Goal: Information Seeking & Learning: Learn about a topic

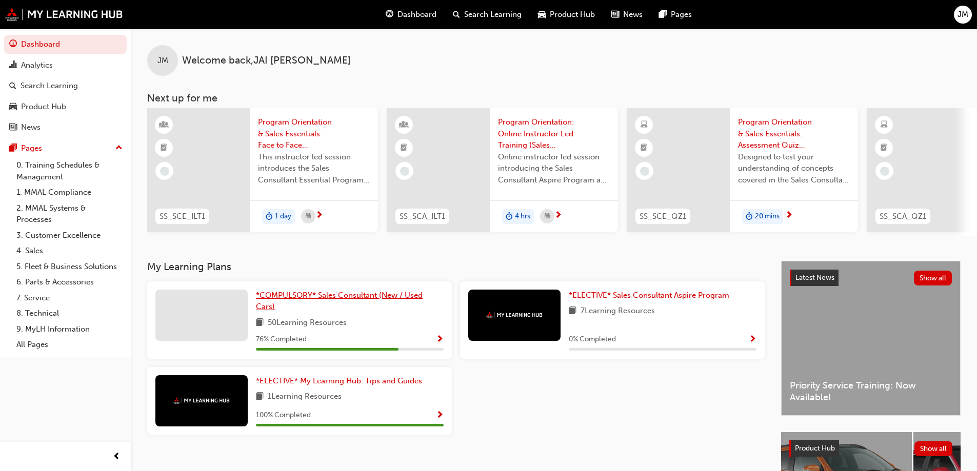
click at [356, 299] on span "*COMPULSORY* Sales Consultant (New / Used Cars)" at bounding box center [339, 301] width 167 height 21
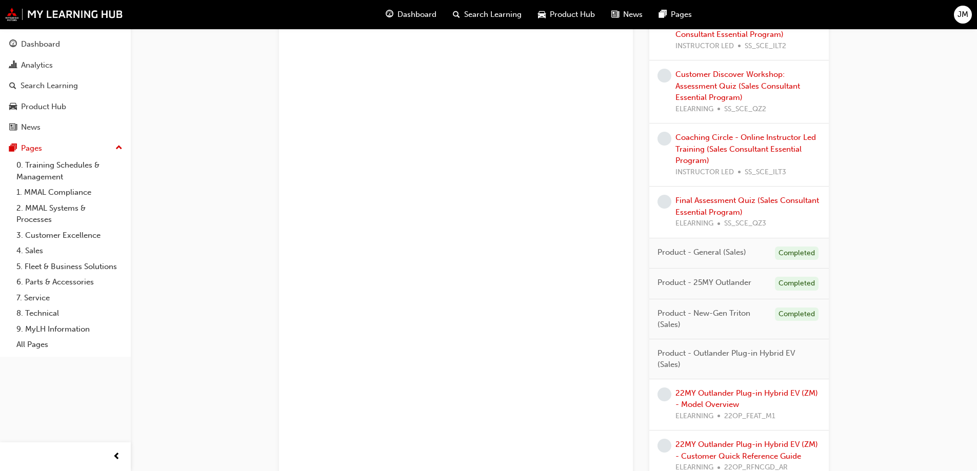
scroll to position [884, 0]
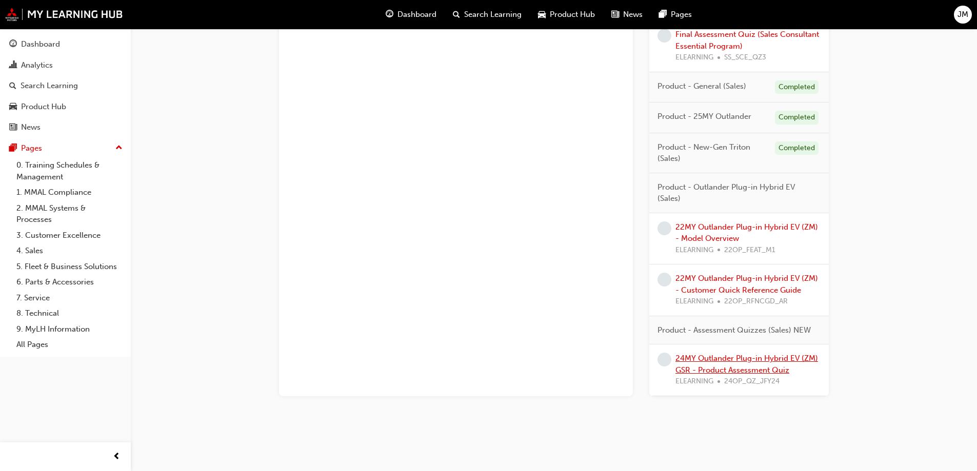
click at [768, 362] on link "24MY Outlander Plug-in Hybrid EV (ZM) GSR - Product Assessment Quiz" at bounding box center [746, 364] width 143 height 21
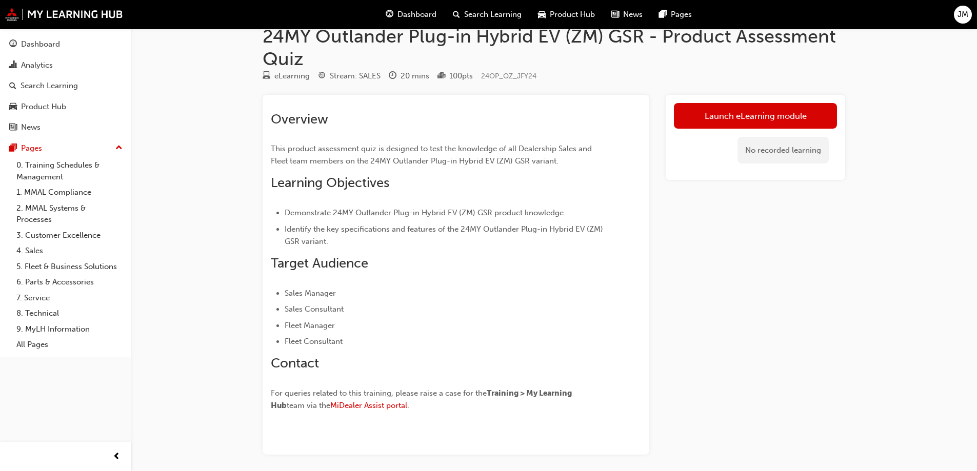
scroll to position [51, 0]
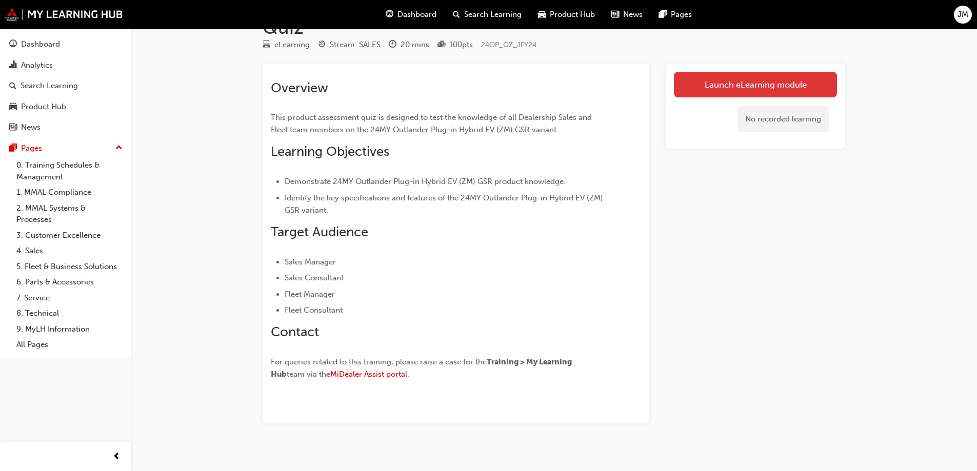
click at [712, 87] on link "Launch eLearning module" at bounding box center [755, 85] width 163 height 26
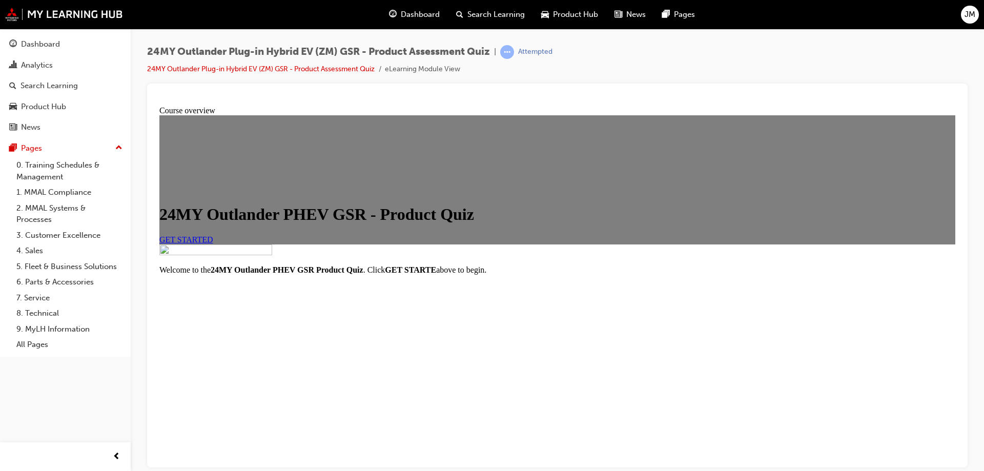
click at [598, 244] on div "GET STARTED" at bounding box center [557, 239] width 796 height 9
click at [213, 244] on span "GET STARTED" at bounding box center [186, 239] width 54 height 9
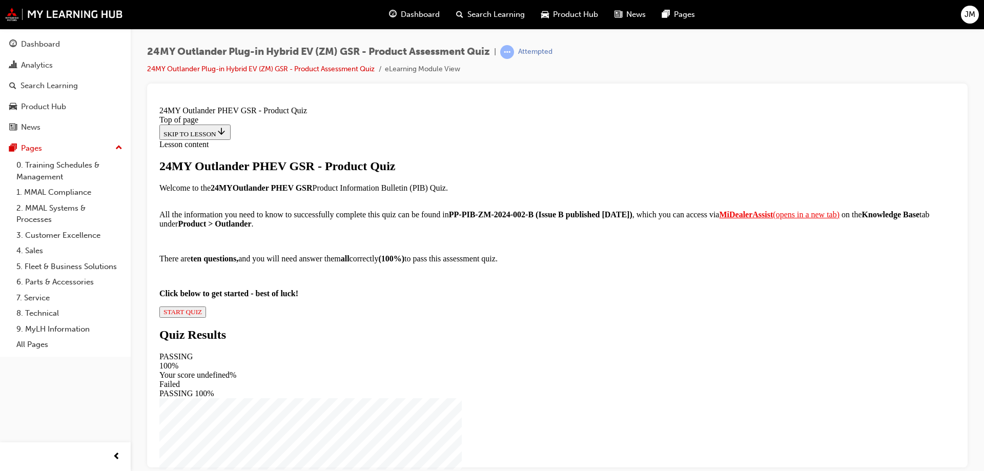
scroll to position [110, 0]
click at [719, 218] on strong "MiDealerAssist" at bounding box center [746, 214] width 54 height 9
click at [206, 317] on button "START QUIZ" at bounding box center [182, 311] width 47 height 11
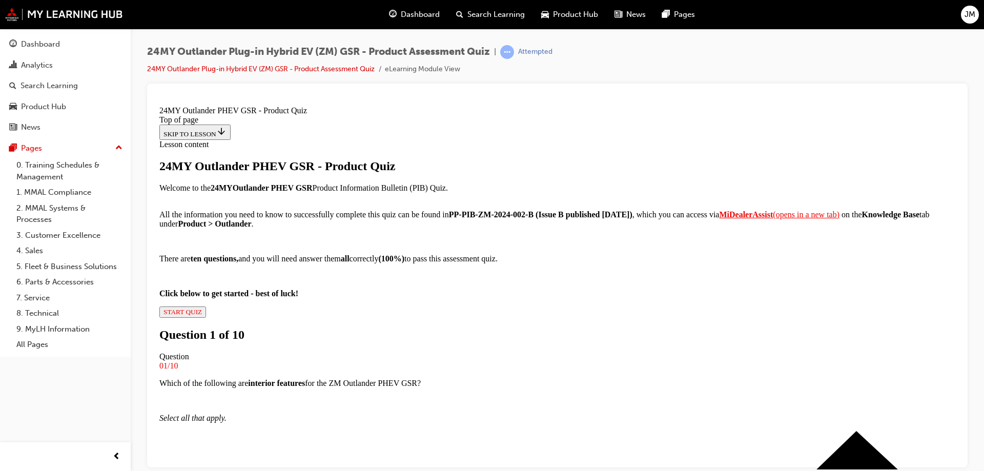
scroll to position [104, 0]
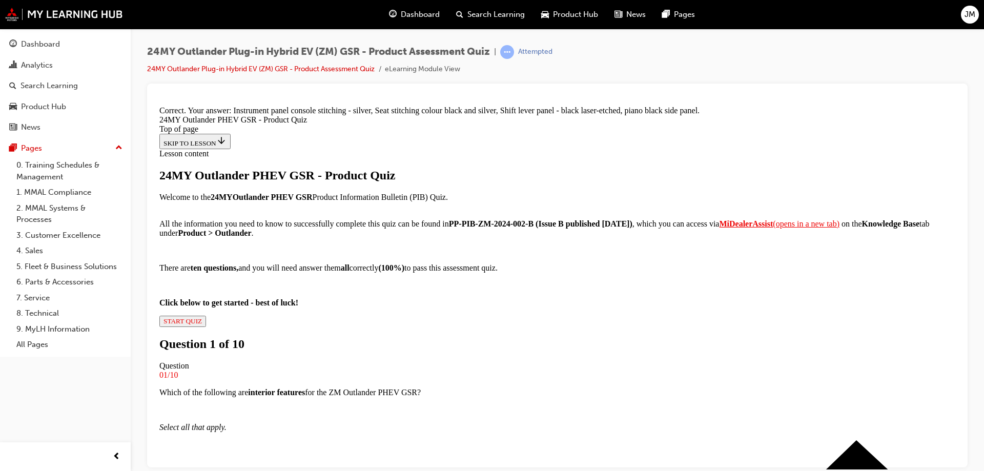
scroll to position [229, 0]
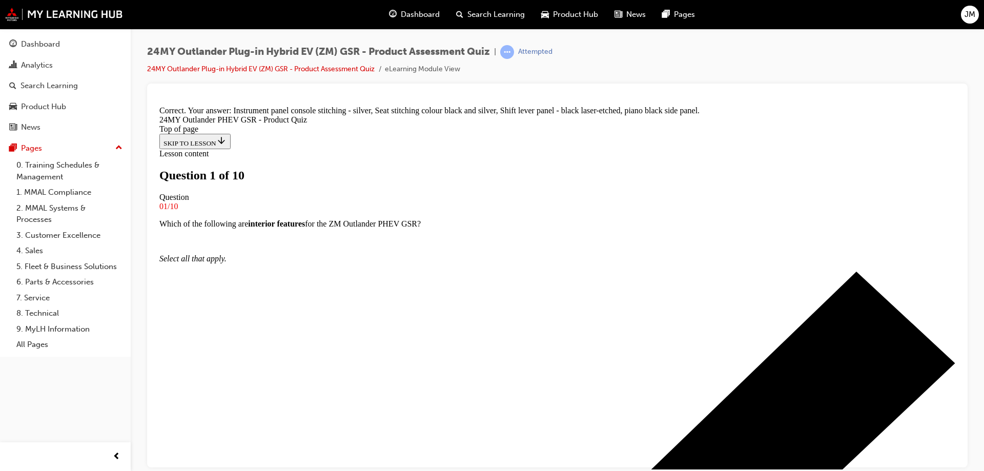
scroll to position [155, 0]
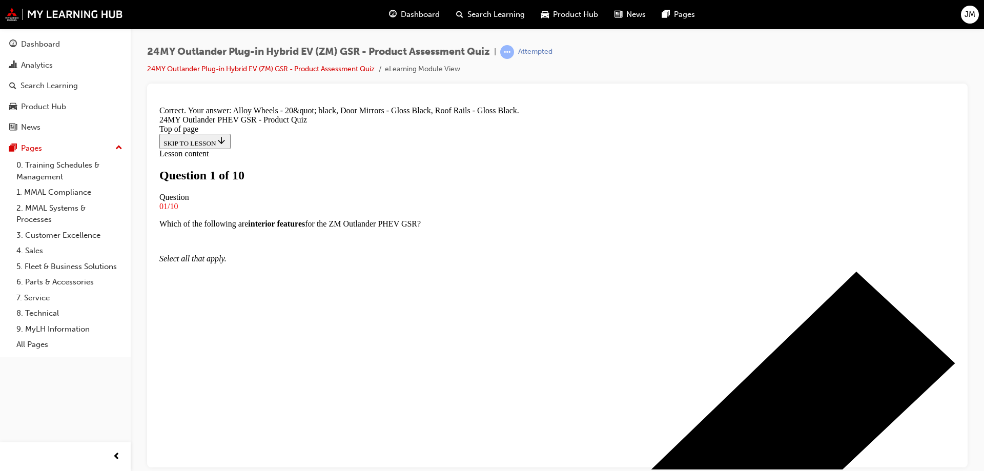
scroll to position [229, 0]
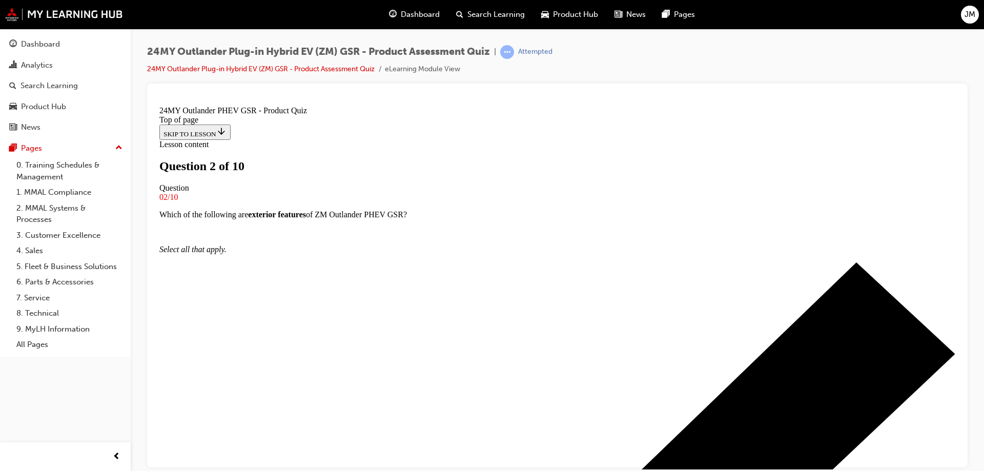
scroll to position [91, 0]
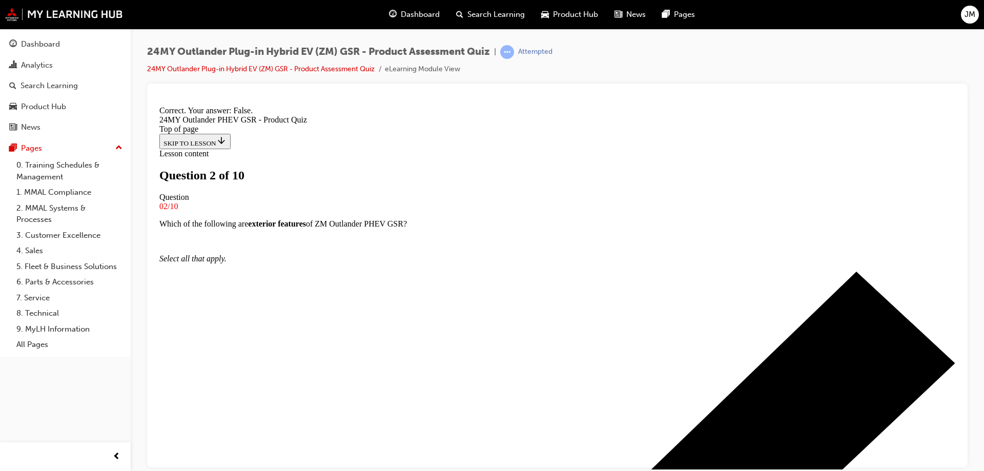
scroll to position [123, 0]
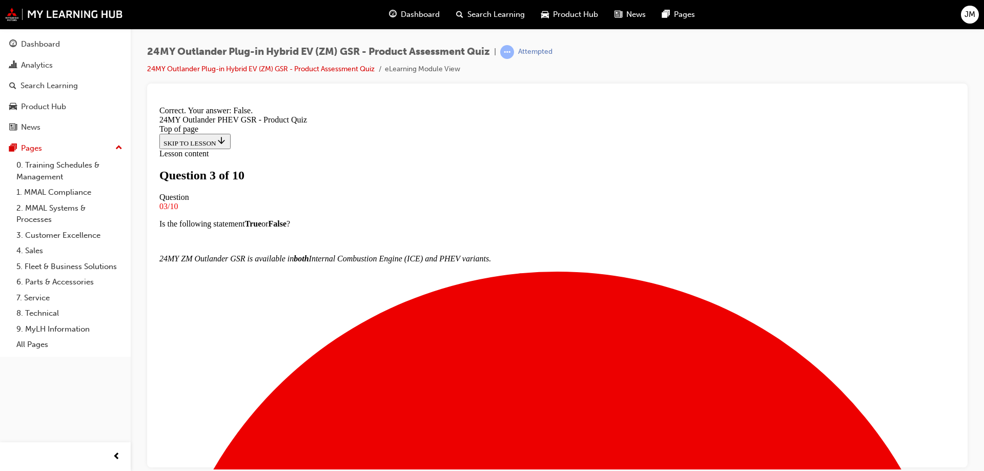
scroll to position [106, 0]
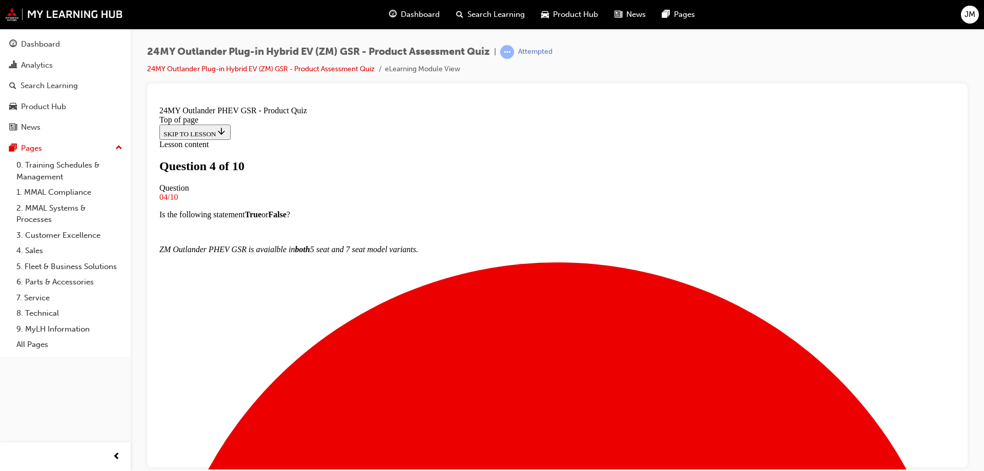
scroll to position [104, 0]
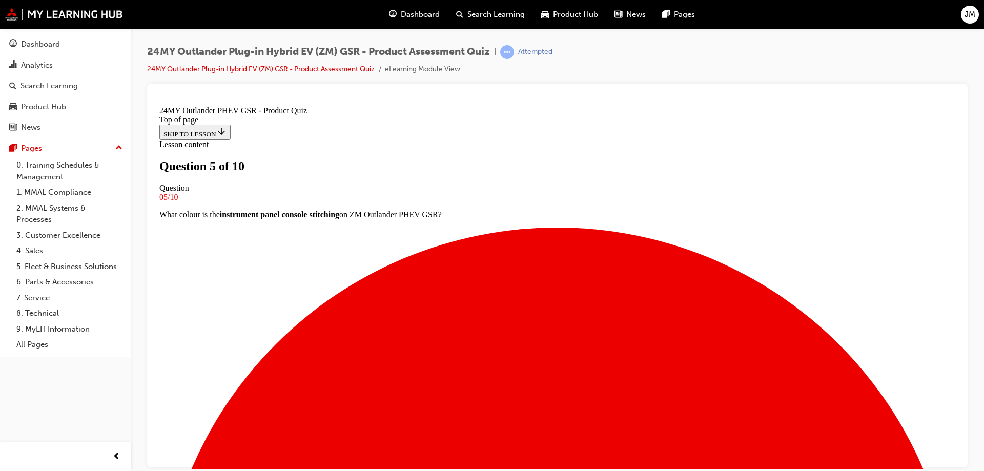
scroll to position [53, 0]
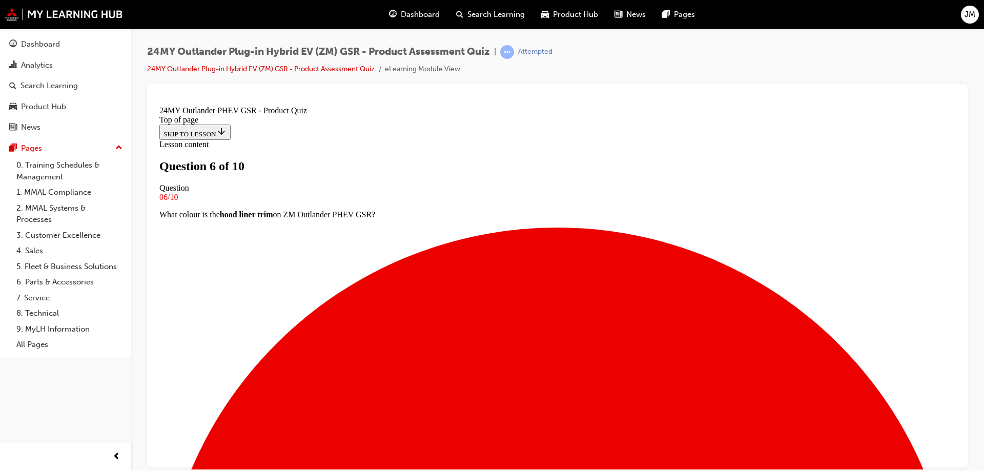
scroll to position [155, 0]
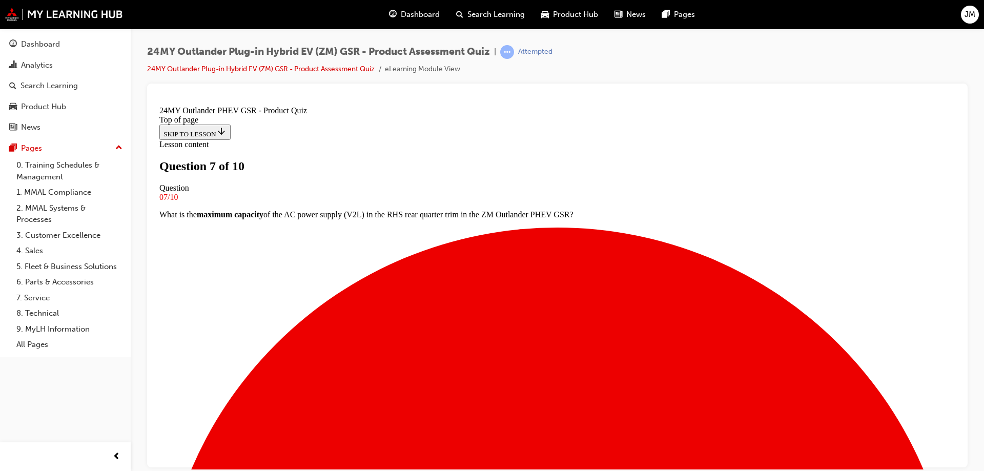
scroll to position [104, 0]
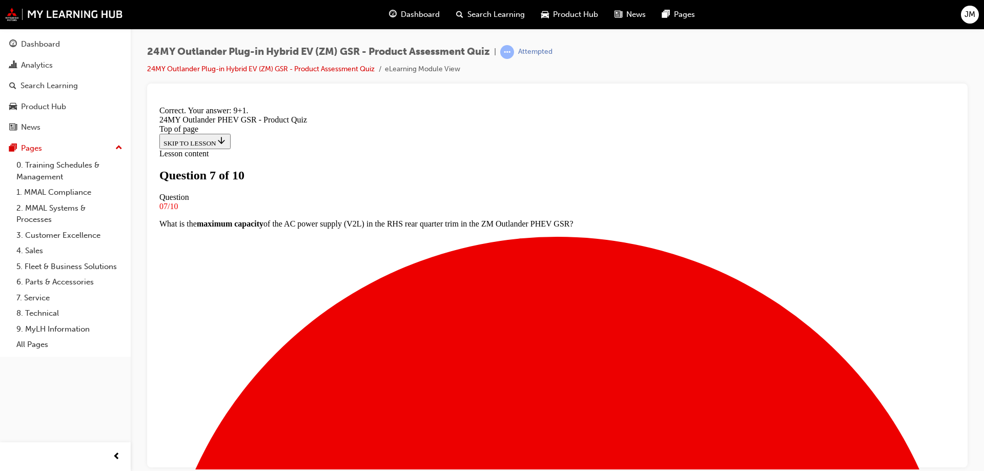
scroll to position [211, 0]
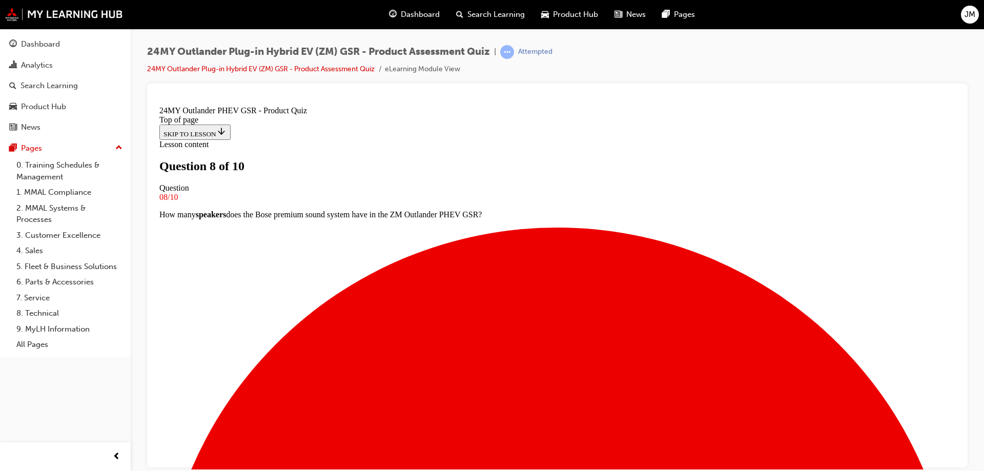
scroll to position [155, 0]
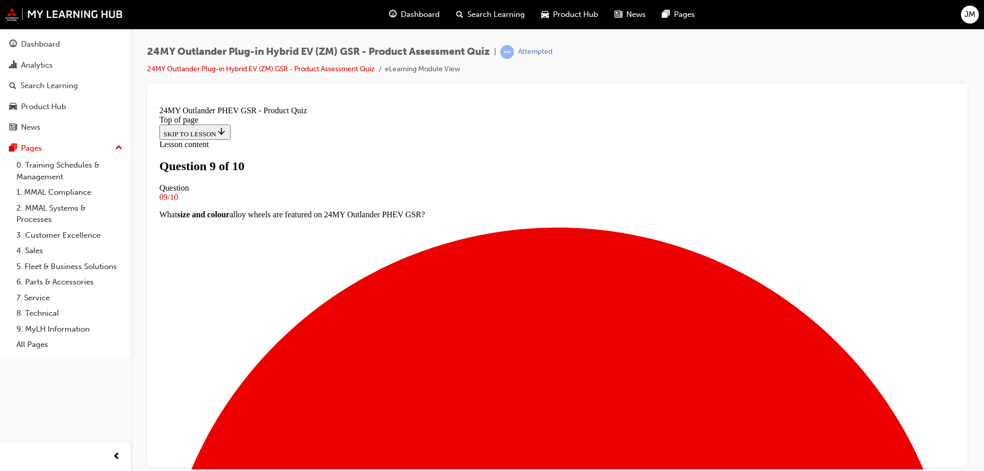
scroll to position [104, 0]
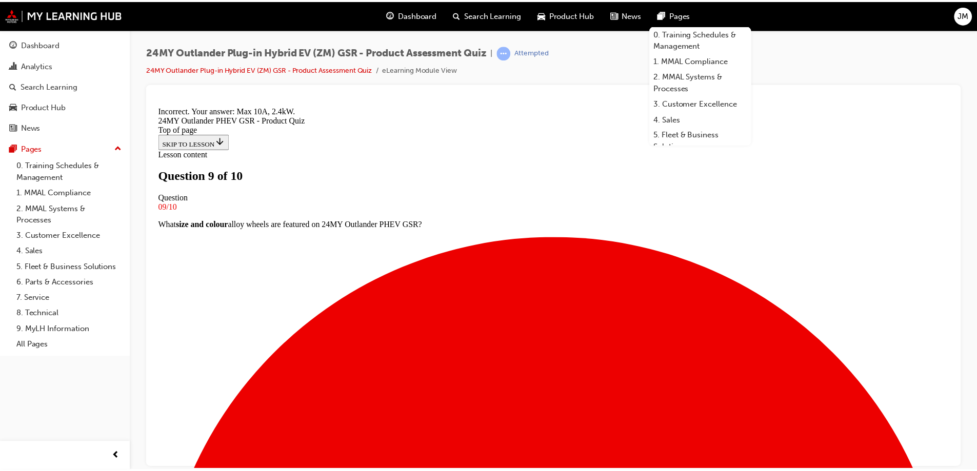
scroll to position [194, 0]
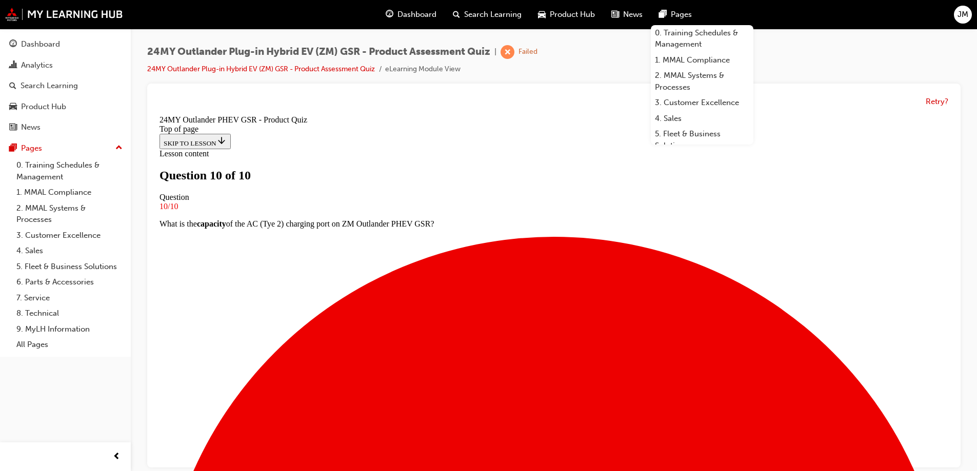
scroll to position [2, 0]
drag, startPoint x: 889, startPoint y: 290, endPoint x: 895, endPoint y: 288, distance: 6.0
click at [678, 7] on div "Pages" at bounding box center [675, 14] width 49 height 21
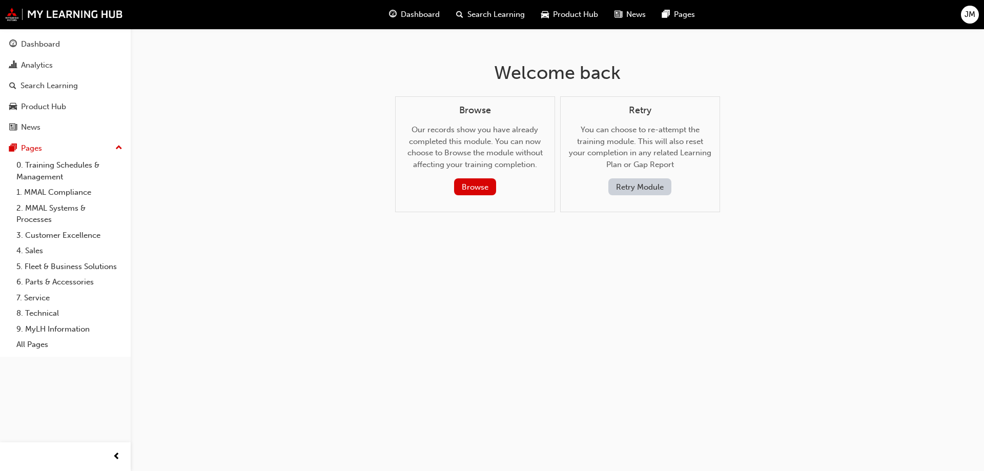
click at [622, 186] on button "Retry Module" at bounding box center [640, 186] width 63 height 17
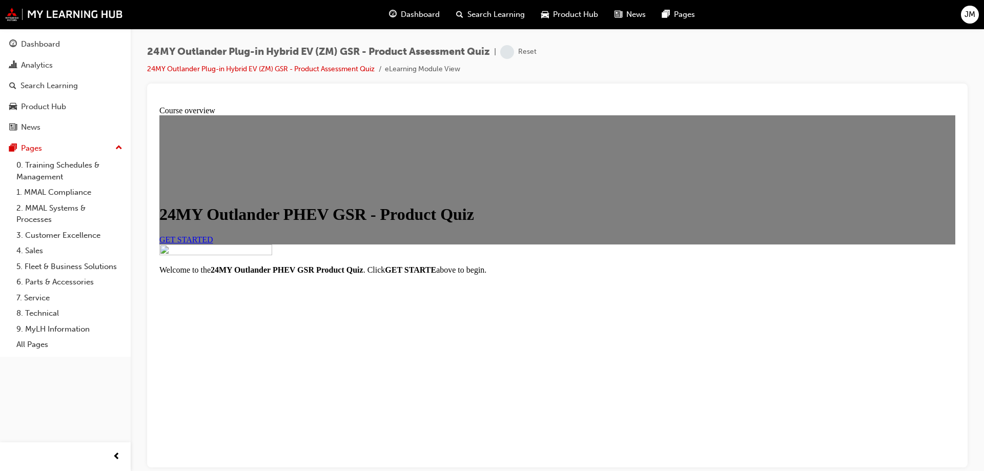
drag, startPoint x: 580, startPoint y: 336, endPoint x: 567, endPoint y: 322, distance: 18.1
click at [573, 244] on div "GET STARTED" at bounding box center [557, 239] width 796 height 9
click at [213, 244] on span "GET STARTED" at bounding box center [186, 239] width 54 height 9
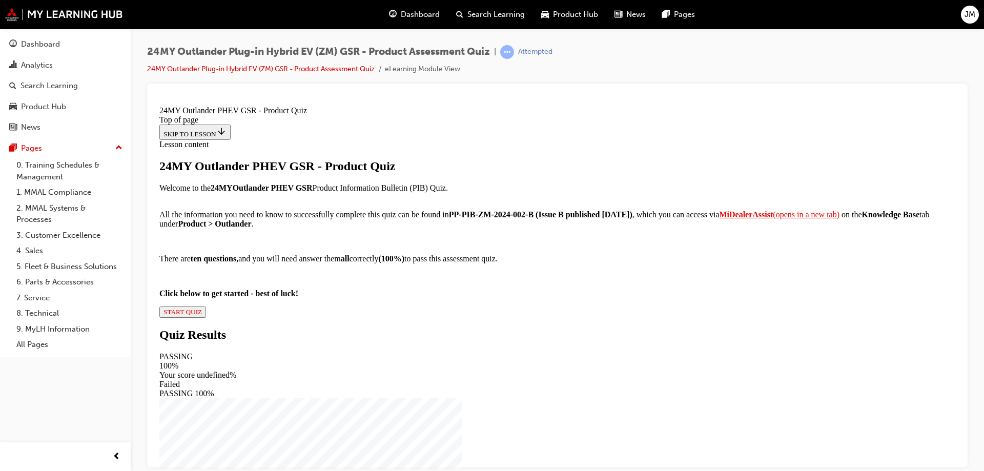
click at [202, 315] on span "START QUIZ" at bounding box center [183, 312] width 38 height 8
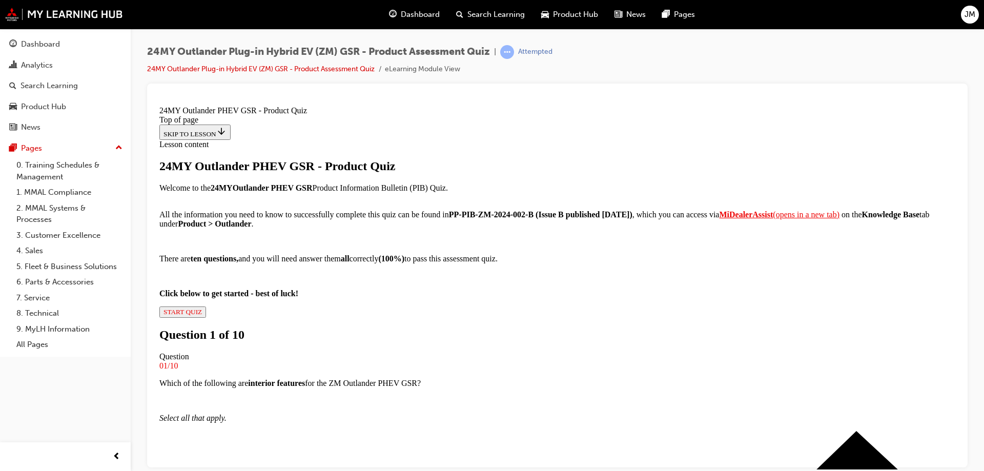
scroll to position [104, 0]
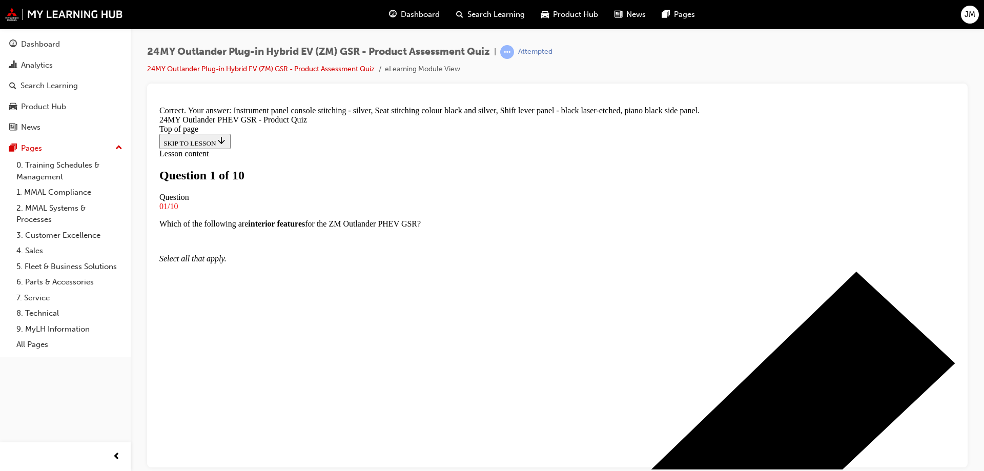
scroll to position [155, 0]
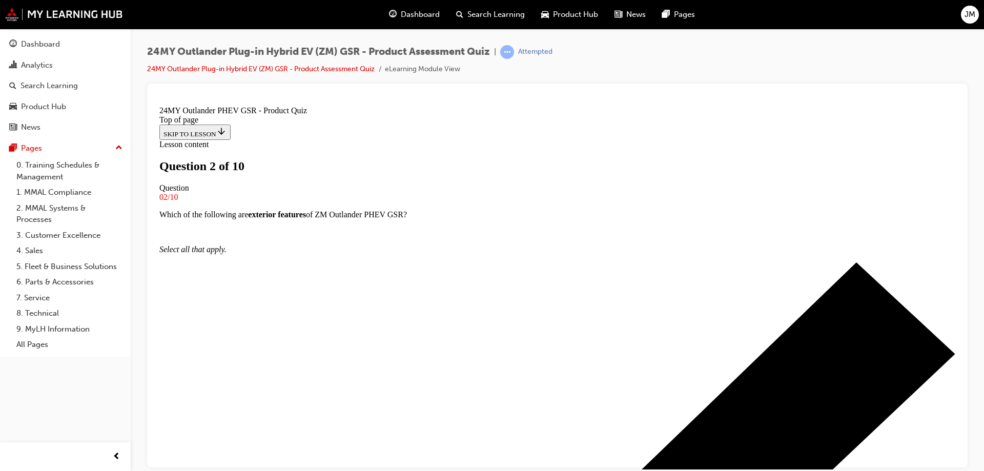
scroll to position [91, 0]
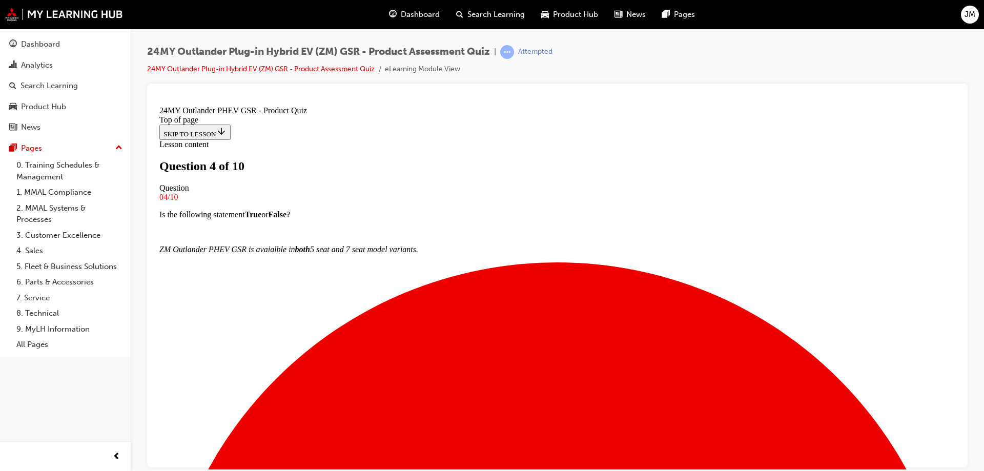
scroll to position [154, 0]
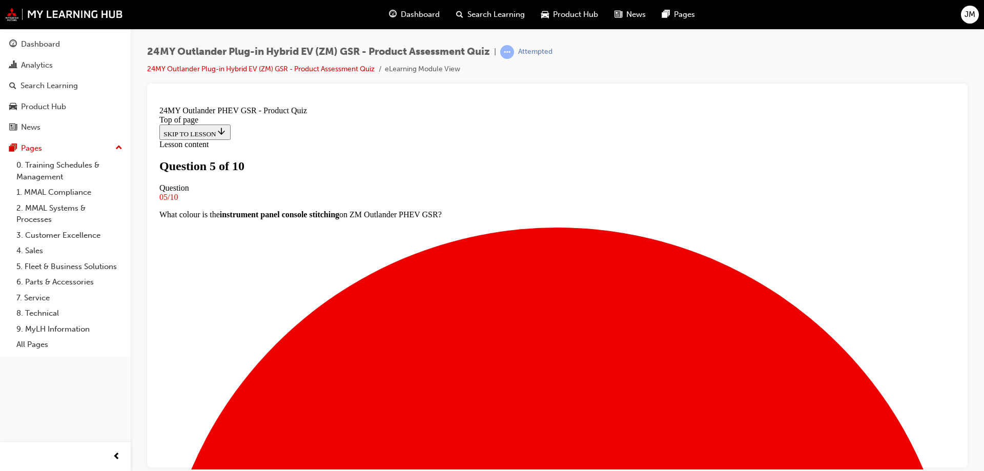
scroll to position [104, 0]
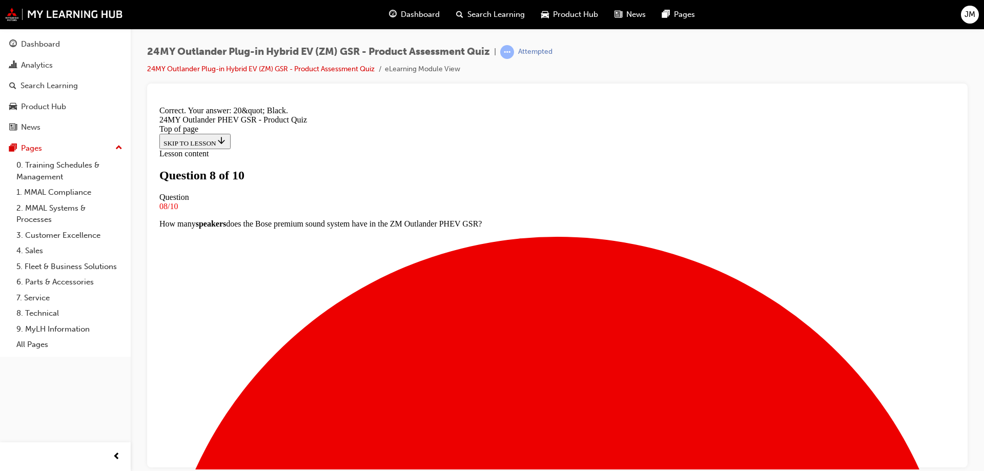
scroll to position [194, 0]
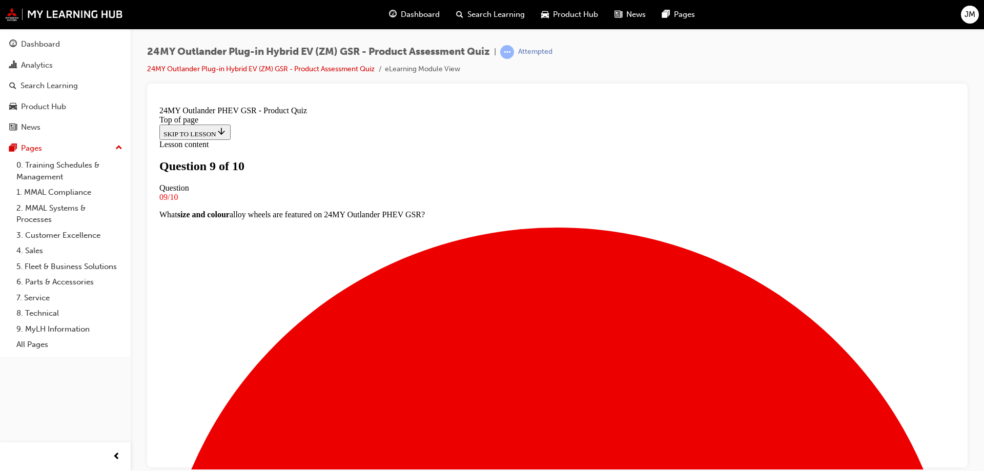
scroll to position [67, 0]
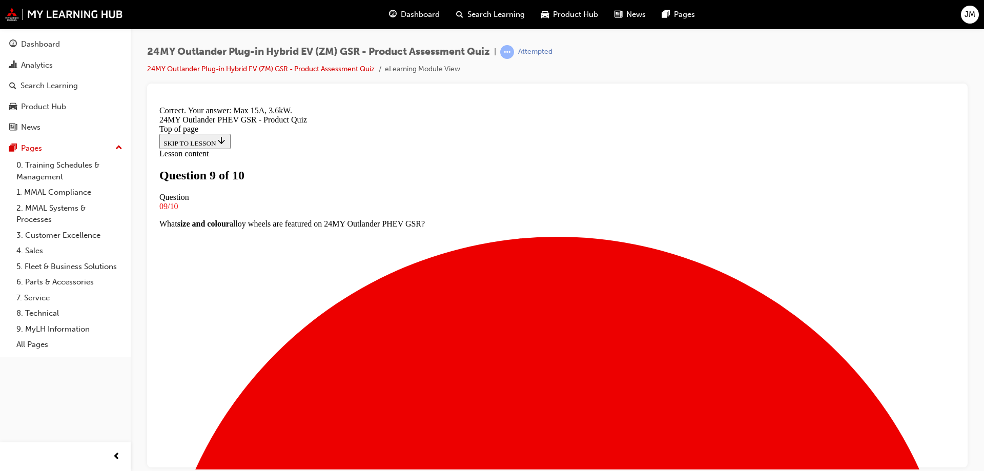
scroll to position [194, 0]
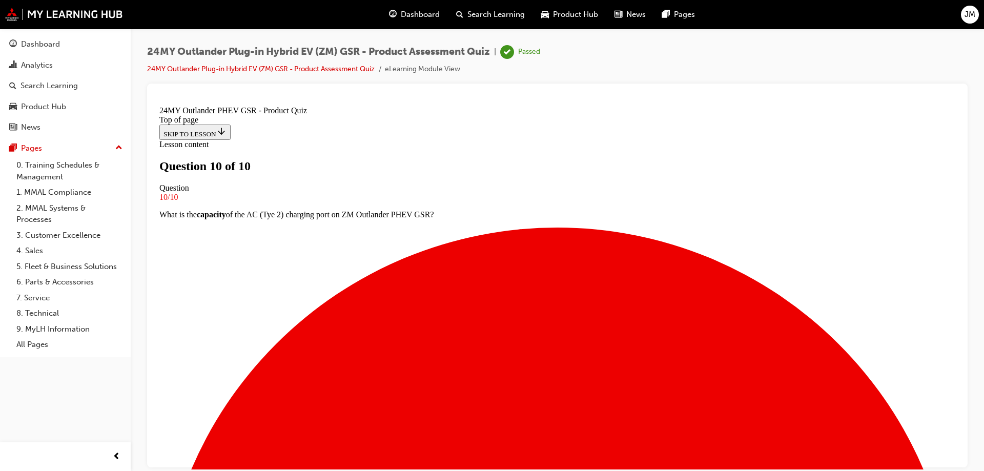
scroll to position [155, 0]
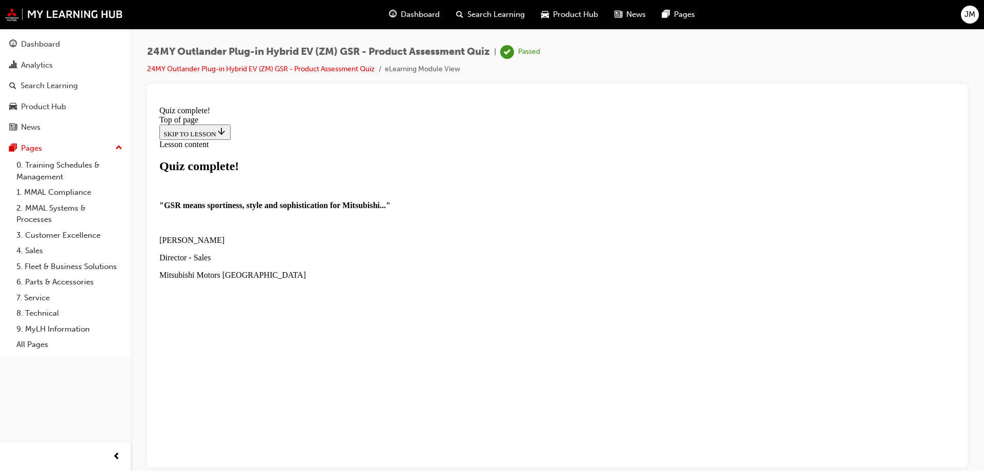
scroll to position [80, 0]
click at [209, 372] on button "CLOSE QUIZ" at bounding box center [184, 376] width 50 height 11
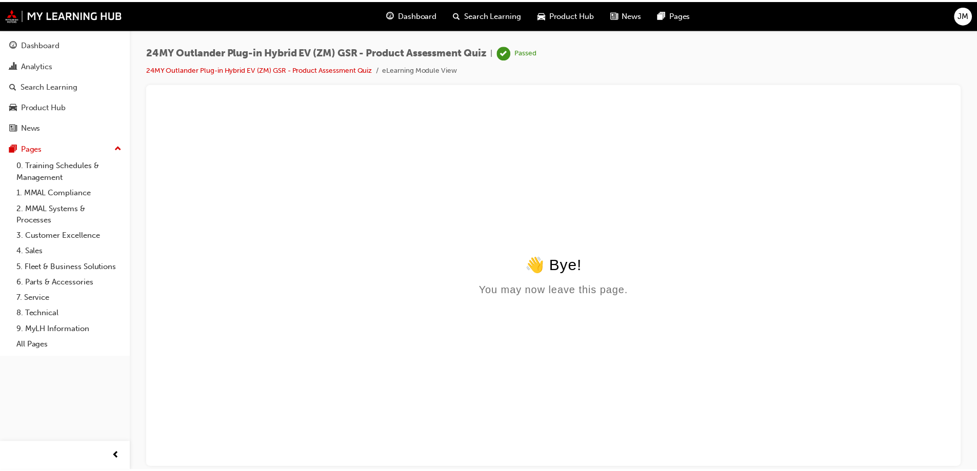
scroll to position [0, 0]
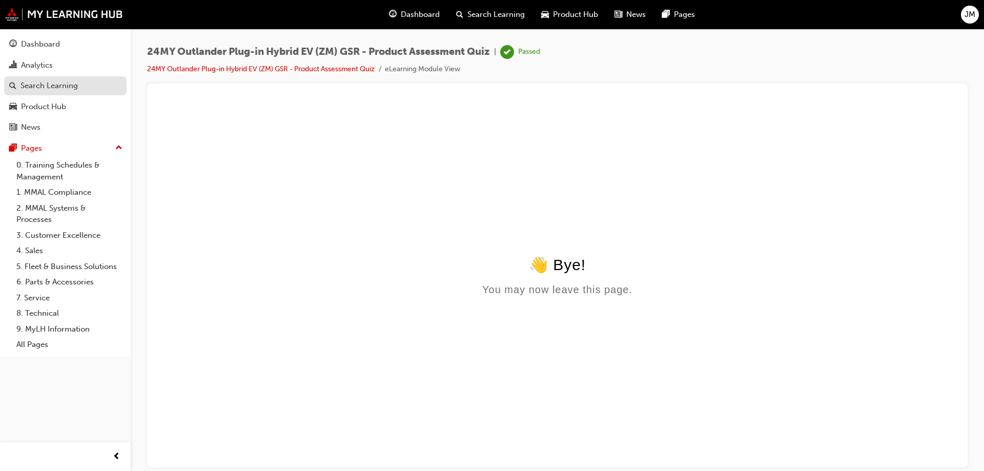
click at [72, 93] on link "Search Learning" at bounding box center [65, 85] width 123 height 19
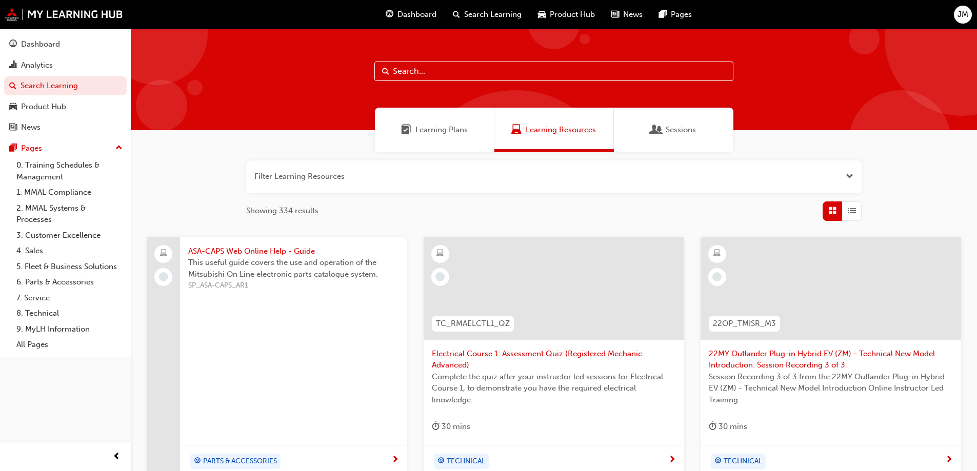
click at [442, 138] on div "Learning Plans" at bounding box center [434, 130] width 119 height 45
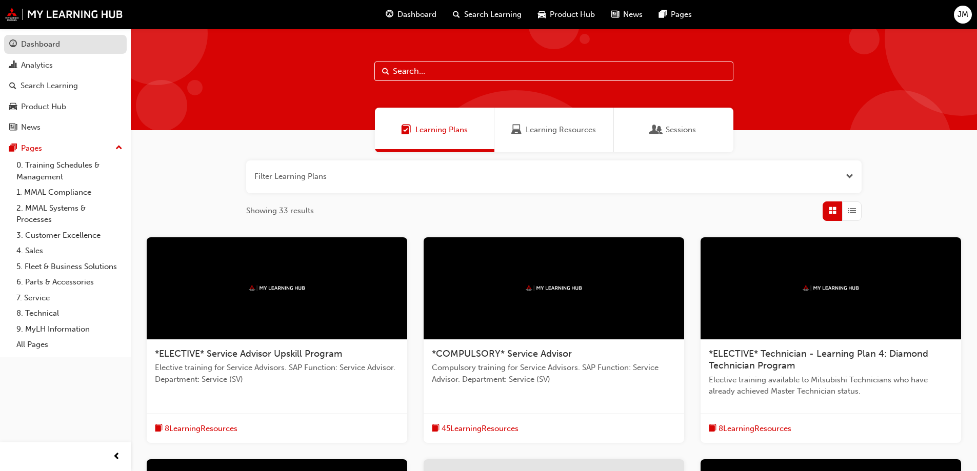
click at [60, 51] on link "Dashboard" at bounding box center [65, 44] width 123 height 19
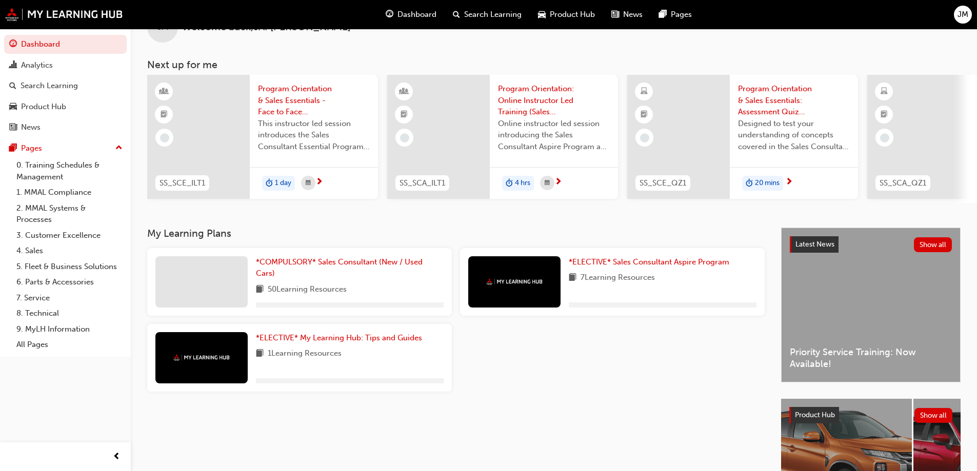
scroll to position [51, 0]
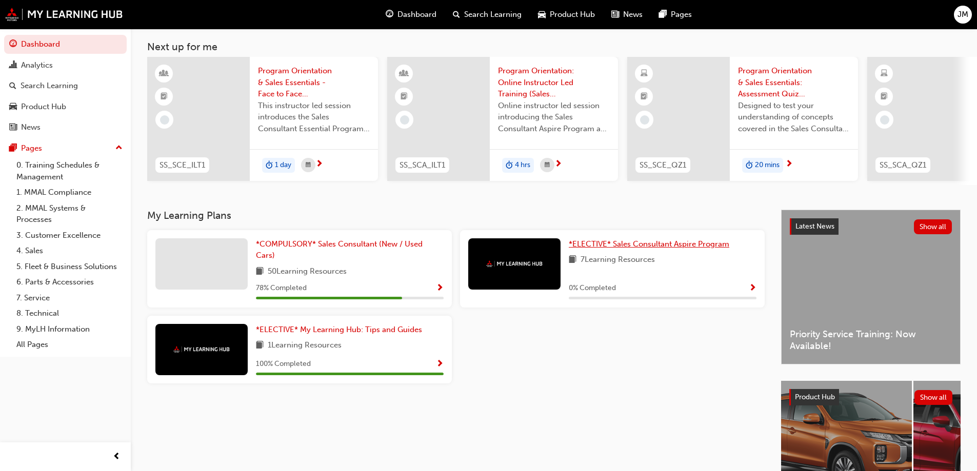
click at [610, 249] on span "*ELECTIVE* Sales Consultant Aspire Program" at bounding box center [649, 243] width 160 height 9
